Goal: Task Accomplishment & Management: Manage account settings

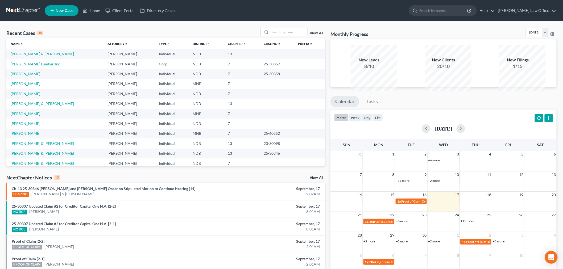
drag, startPoint x: 38, startPoint y: 80, endPoint x: 40, endPoint y: 73, distance: 6.8
click at [38, 66] on link "[PERSON_NAME] Lumber, Inc." at bounding box center [36, 64] width 50 height 5
select select "8"
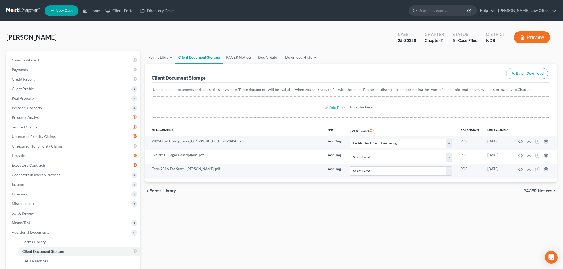
select select "0"
click at [43, 122] on link "Property Analysis" at bounding box center [73, 118] width 132 height 10
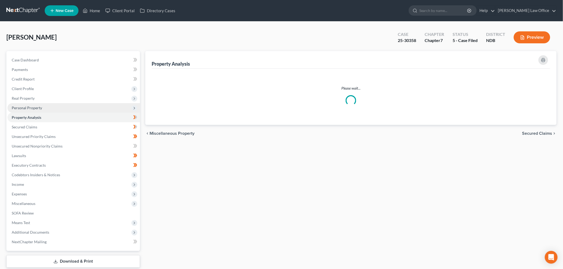
click at [48, 113] on span "Personal Property" at bounding box center [73, 108] width 132 height 10
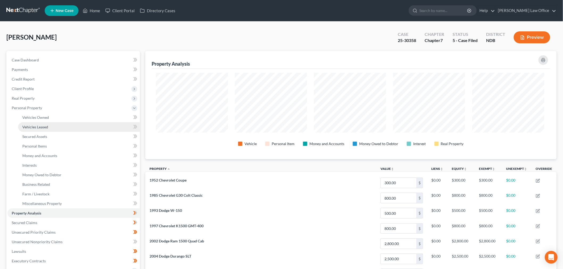
scroll to position [120, 409]
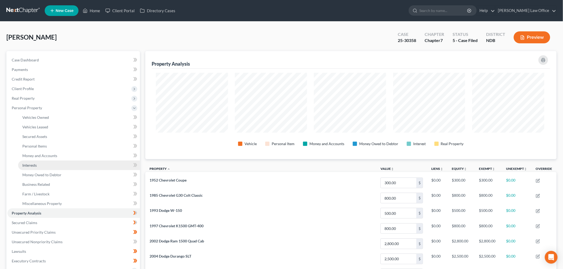
click at [49, 170] on link "Interests" at bounding box center [79, 166] width 122 height 10
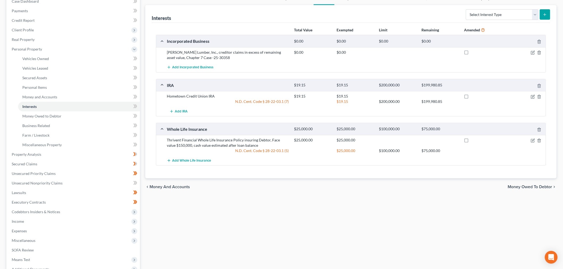
scroll to position [59, 0]
click at [537, 143] on icon "button" at bounding box center [539, 140] width 4 height 4
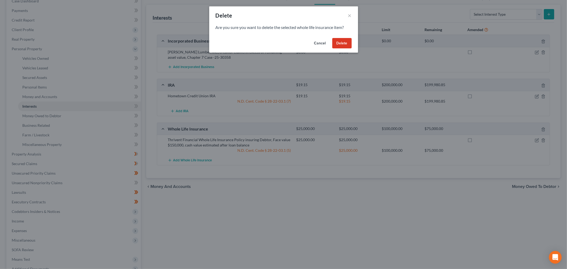
click at [352, 49] on button "Delete" at bounding box center [342, 43] width 19 height 11
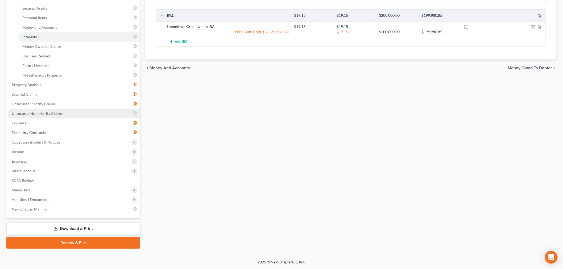
scroll to position [148, 0]
click at [209, 226] on div "Vehicles Owned Vehicles Leased Secured Assets Personal Items Money and Accounts…" at bounding box center [351, 86] width 417 height 326
drag, startPoint x: 209, startPoint y: 225, endPoint x: 200, endPoint y: 228, distance: 9.8
click at [200, 228] on div "Vehicles Owned Vehicles Leased Secured Assets Personal Items Money and Accounts…" at bounding box center [351, 86] width 417 height 326
